Goal: Task Accomplishment & Management: Use online tool/utility

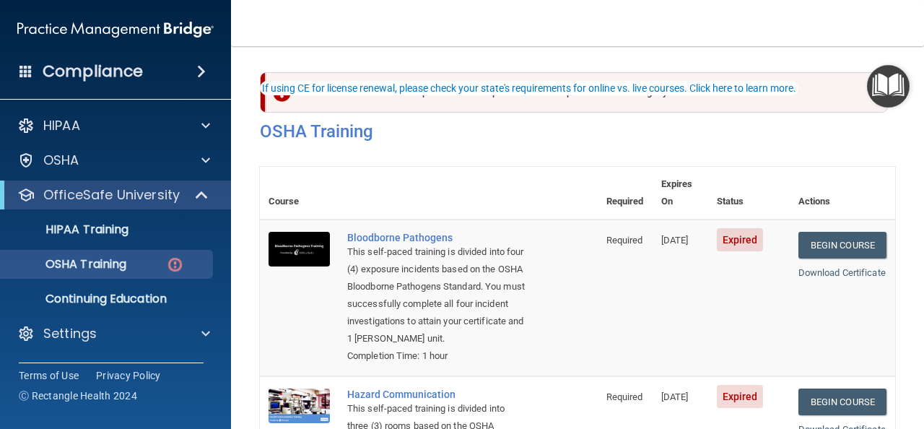
scroll to position [67, 0]
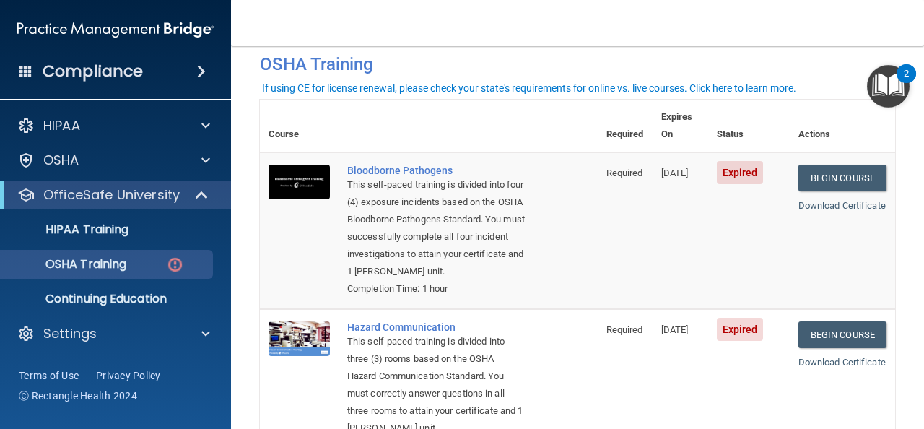
click at [737, 161] on span "Expired" at bounding box center [740, 172] width 47 height 23
click at [834, 165] on link "Begin Course" at bounding box center [843, 178] width 88 height 27
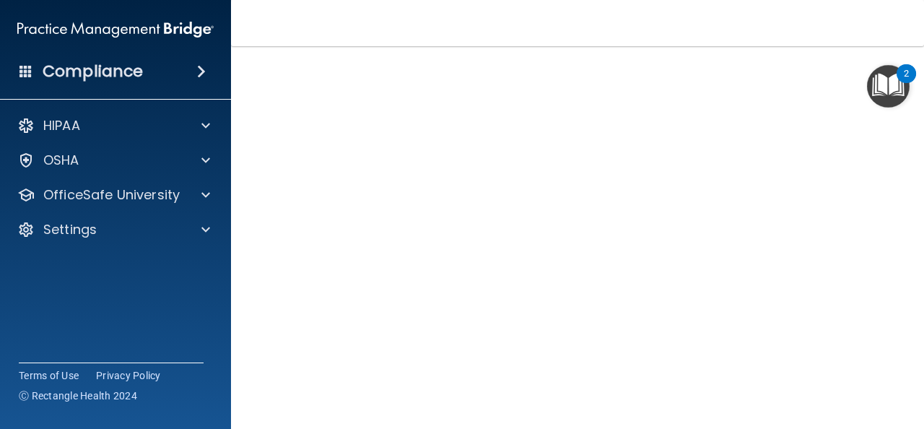
scroll to position [68, 0]
click at [867, 100] on img "Open Resource Center, 2 new notifications" at bounding box center [888, 86] width 43 height 43
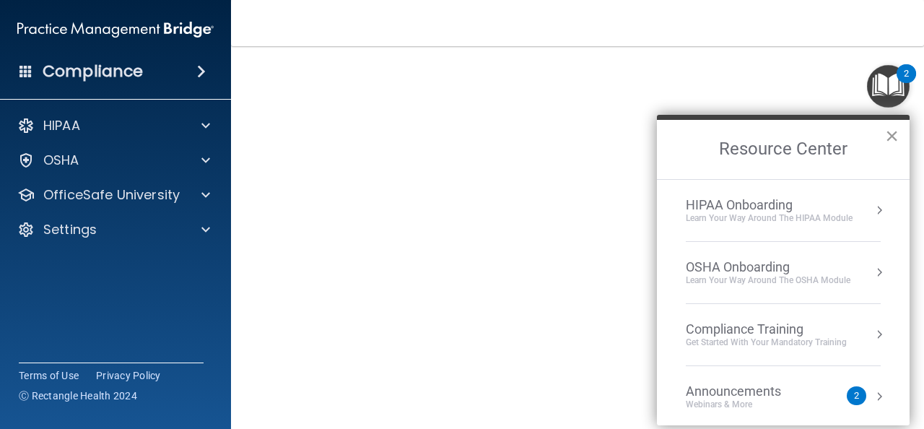
click at [893, 136] on button "×" at bounding box center [892, 135] width 14 height 23
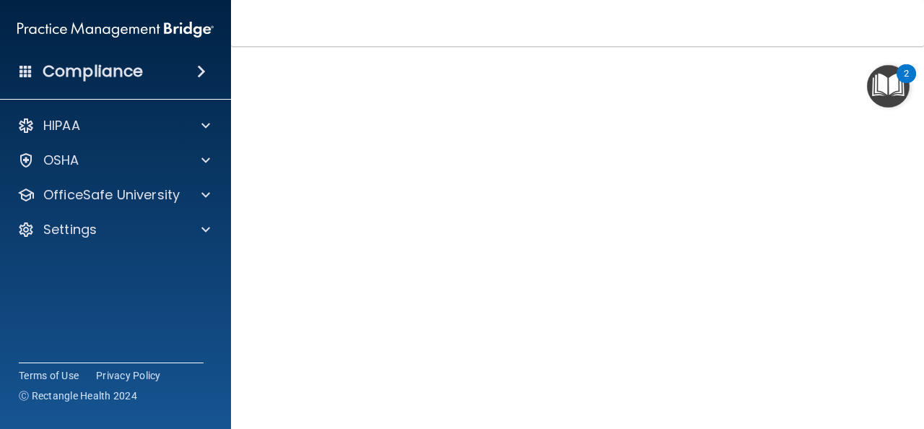
click at [869, 101] on img "Open Resource Center, 2 new notifications" at bounding box center [888, 86] width 43 height 43
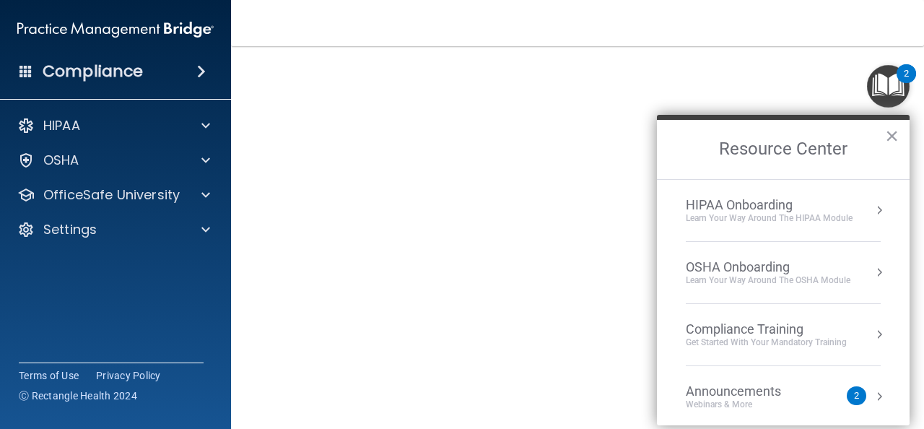
click at [867, 101] on img "Open Resource Center, 2 new notifications" at bounding box center [888, 86] width 43 height 43
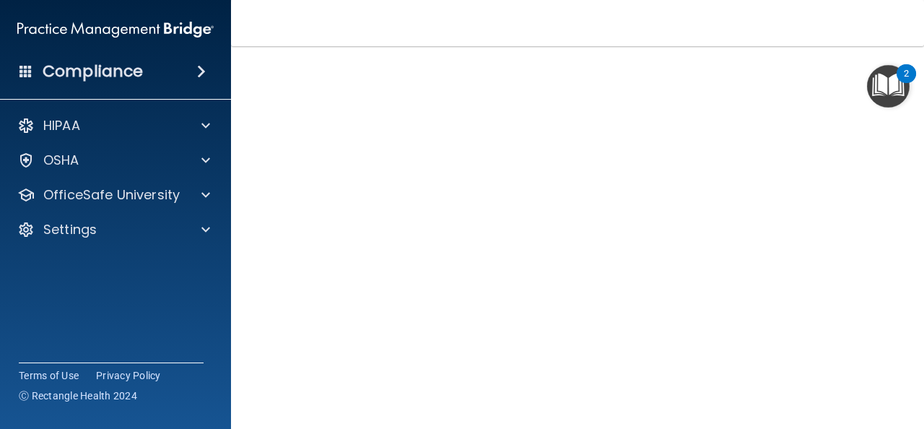
click at [867, 107] on img "Open Resource Center, 2 new notifications" at bounding box center [888, 86] width 43 height 43
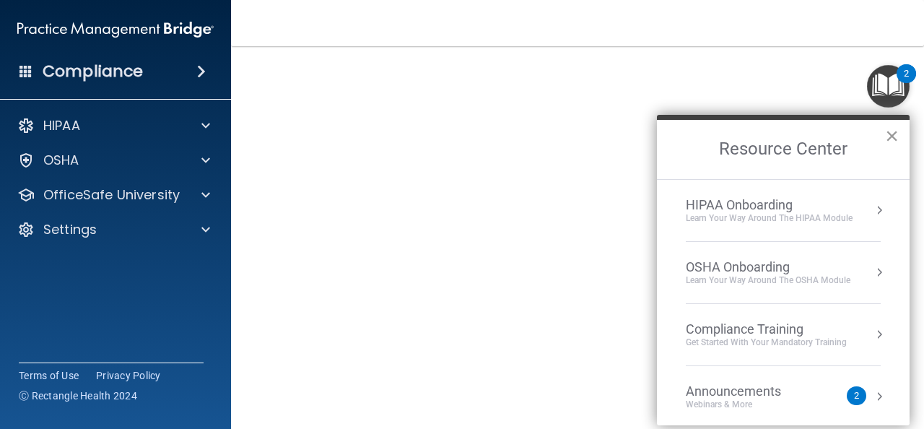
click at [893, 137] on button "×" at bounding box center [892, 135] width 14 height 23
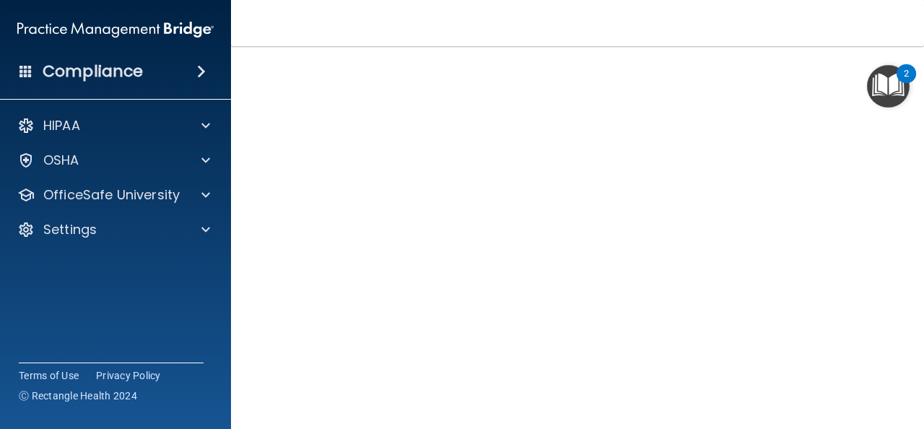
click at [867, 105] on img "Open Resource Center, 2 new notifications" at bounding box center [888, 86] width 43 height 43
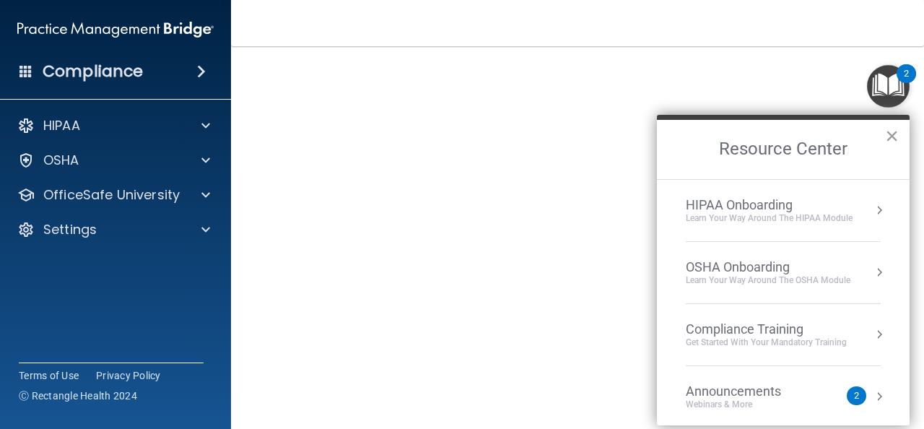
click at [893, 136] on button "×" at bounding box center [892, 135] width 14 height 23
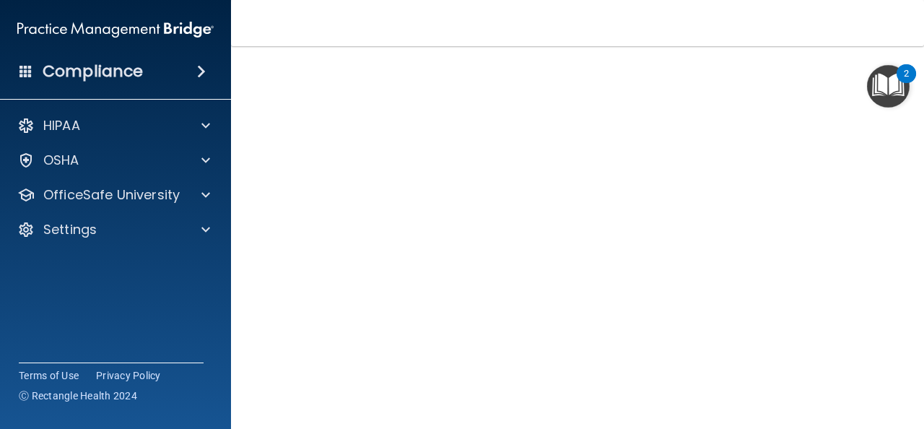
click at [867, 105] on img "Open Resource Center, 2 new notifications" at bounding box center [888, 86] width 43 height 43
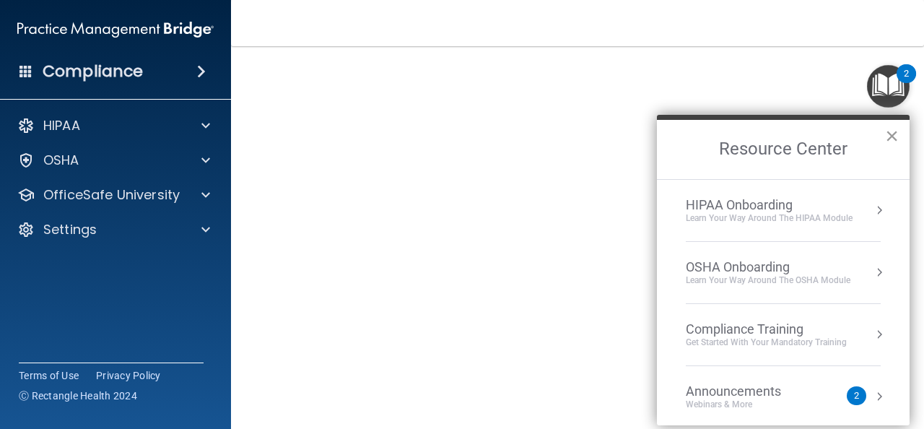
click at [894, 139] on button "×" at bounding box center [892, 135] width 14 height 23
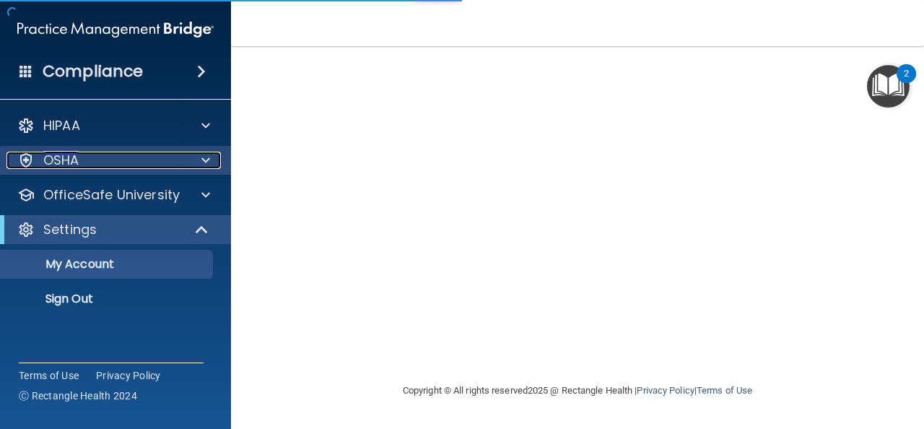
click at [204, 159] on span at bounding box center [205, 160] width 9 height 17
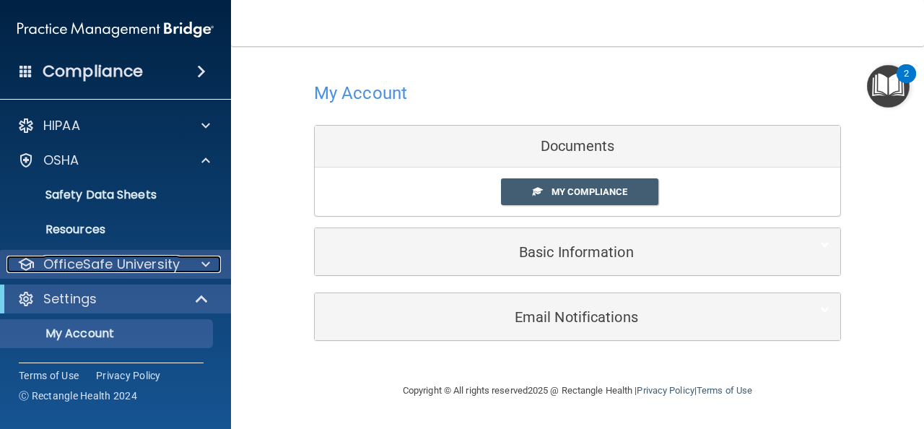
click at [204, 262] on span at bounding box center [205, 264] width 9 height 17
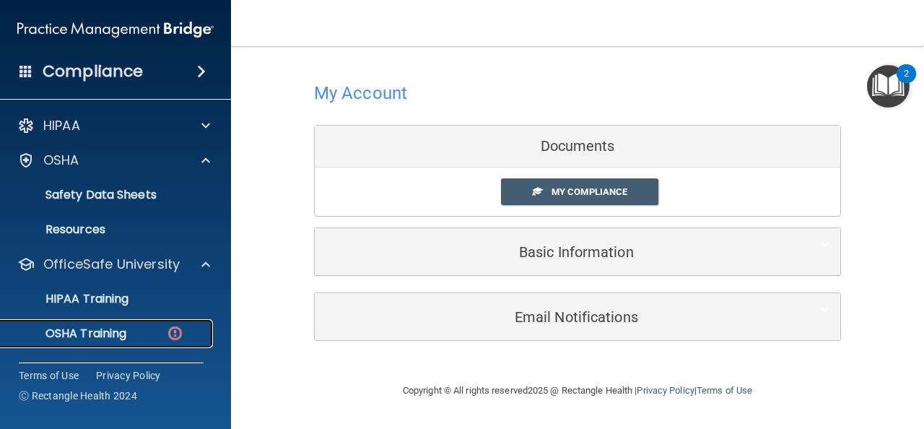
click at [153, 336] on div "OSHA Training" at bounding box center [107, 333] width 197 height 14
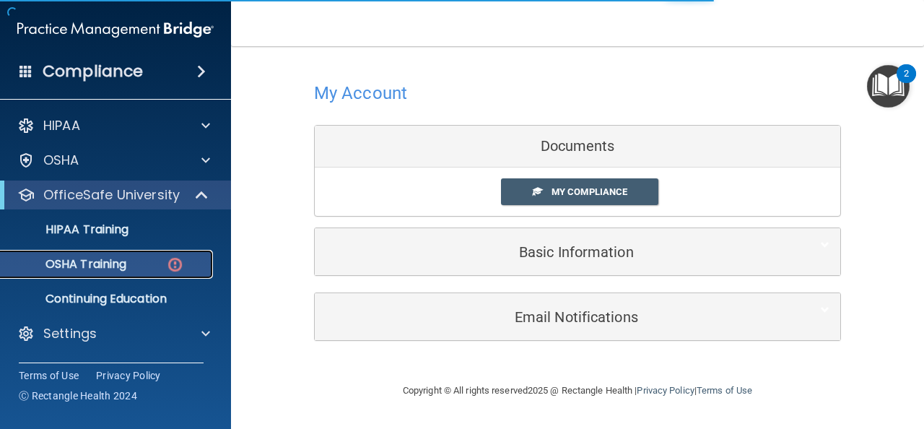
click at [102, 257] on p "OSHA Training" at bounding box center [67, 264] width 117 height 14
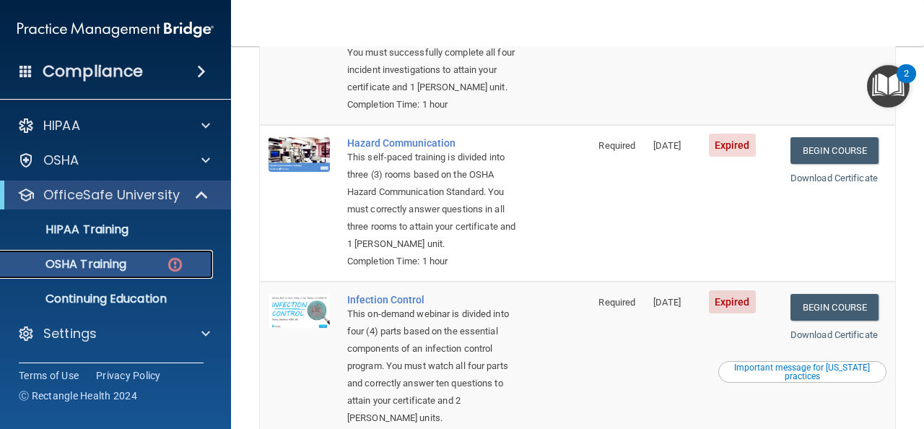
scroll to position [248, 0]
